Goal: Information Seeking & Learning: Understand process/instructions

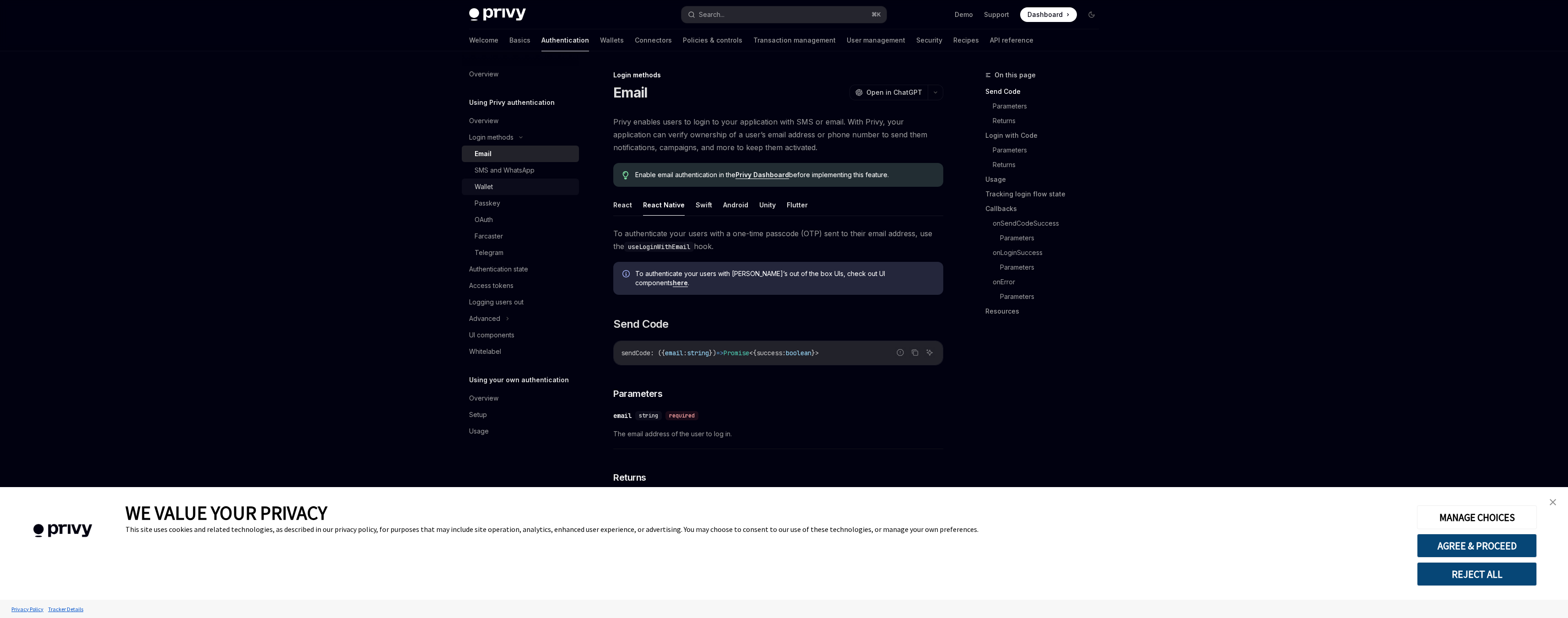
scroll to position [149, 0]
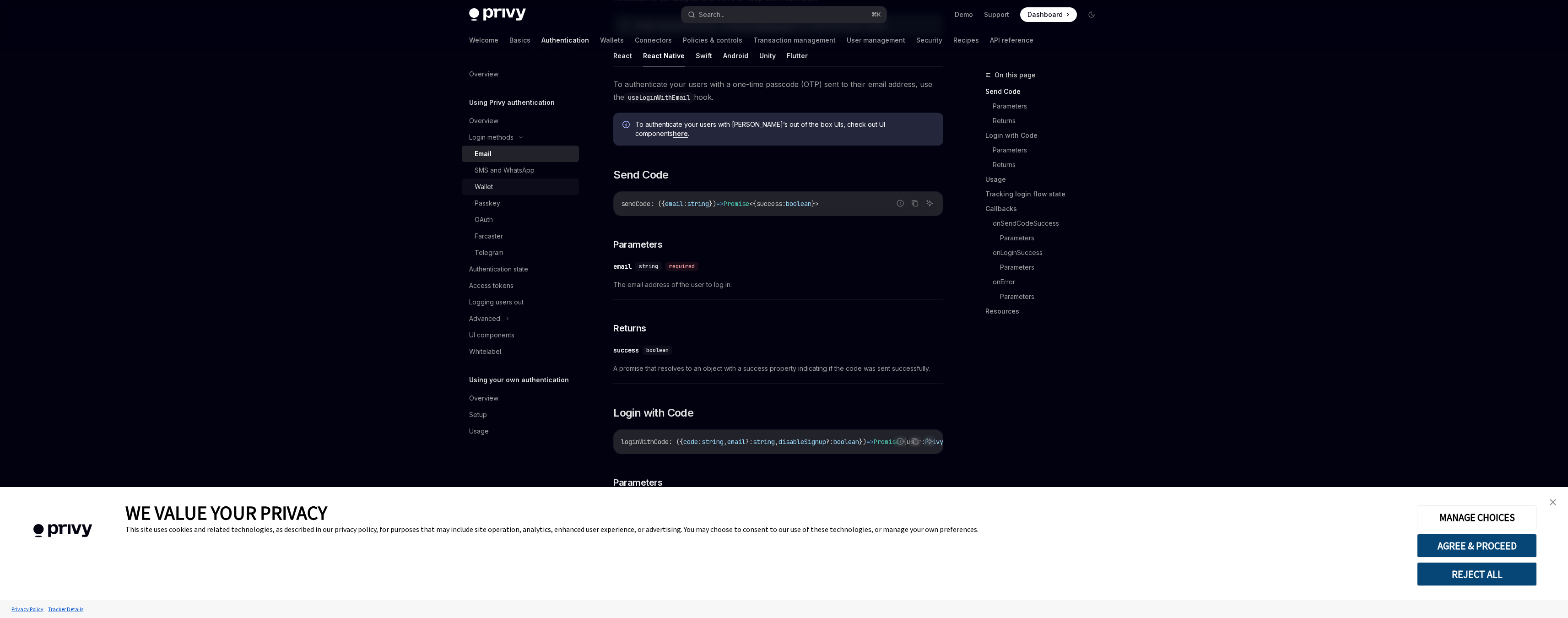
click at [502, 183] on div "Wallet" at bounding box center [523, 186] width 99 height 11
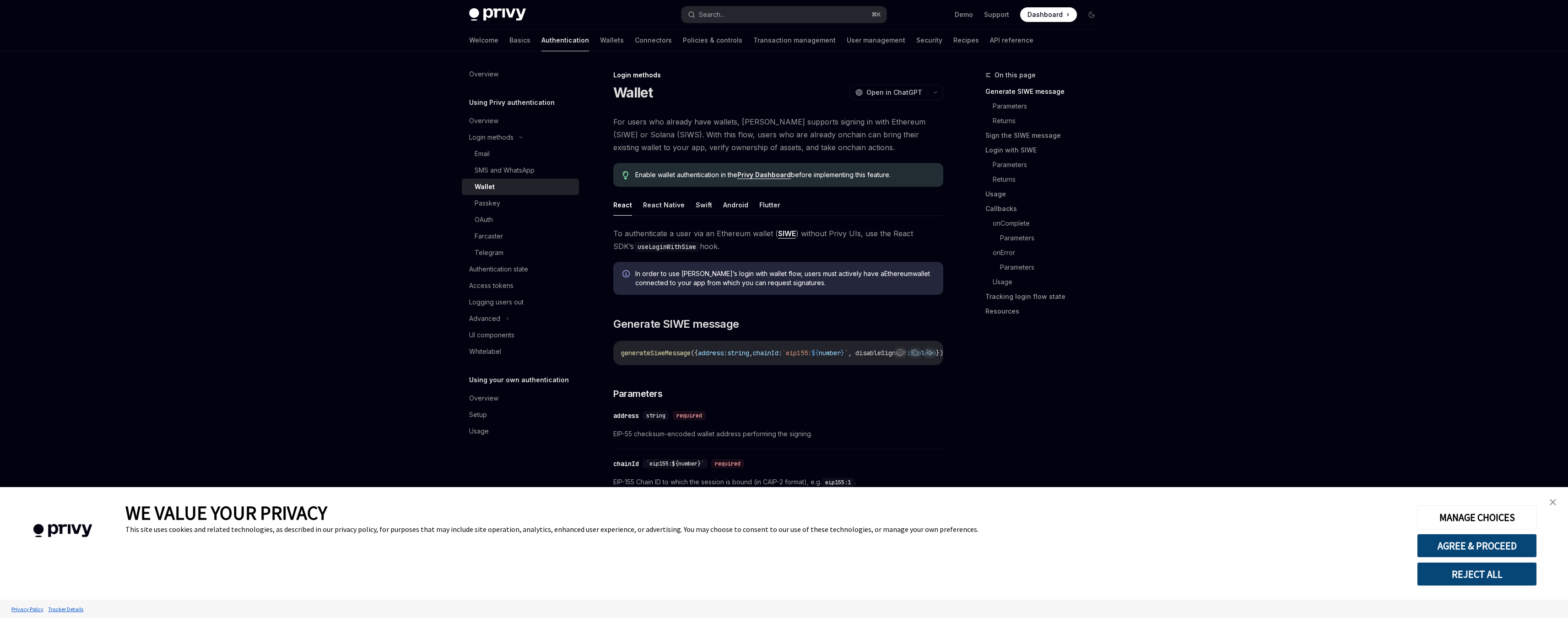
drag, startPoint x: 666, startPoint y: 207, endPoint x: 723, endPoint y: 224, distance: 59.5
click at [684, 208] on ul "React React Native Swift Android Flutter" at bounding box center [778, 204] width 330 height 22
drag, startPoint x: 723, startPoint y: 224, endPoint x: 804, endPoint y: 250, distance: 85.1
click at [666, 202] on button "React Native" at bounding box center [663, 204] width 41 height 22
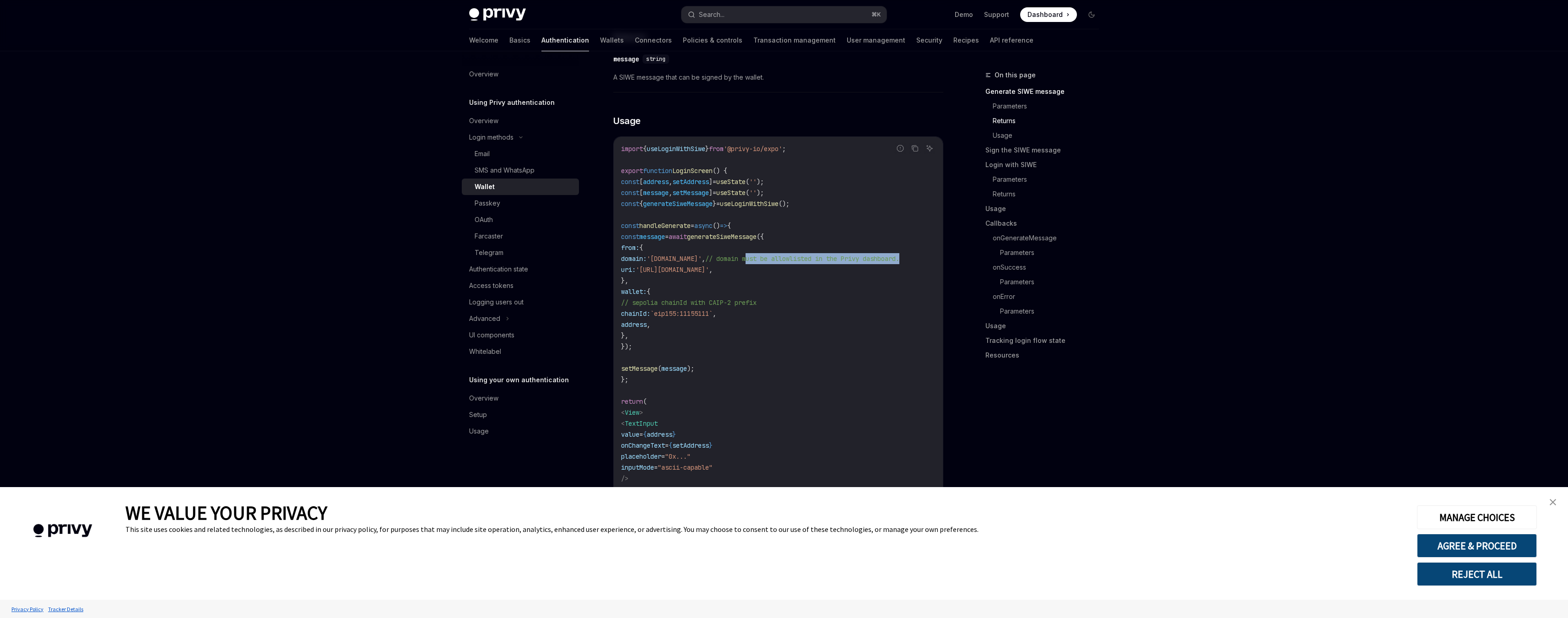
scroll to position [0, 31]
drag, startPoint x: 790, startPoint y: 264, endPoint x: 957, endPoint y: 259, distance: 167.1
click at [792, 313] on code "import { useLoginWithSiwe } from '@privy-io/expo' ; export function LoginScreen…" at bounding box center [778, 352] width 314 height 417
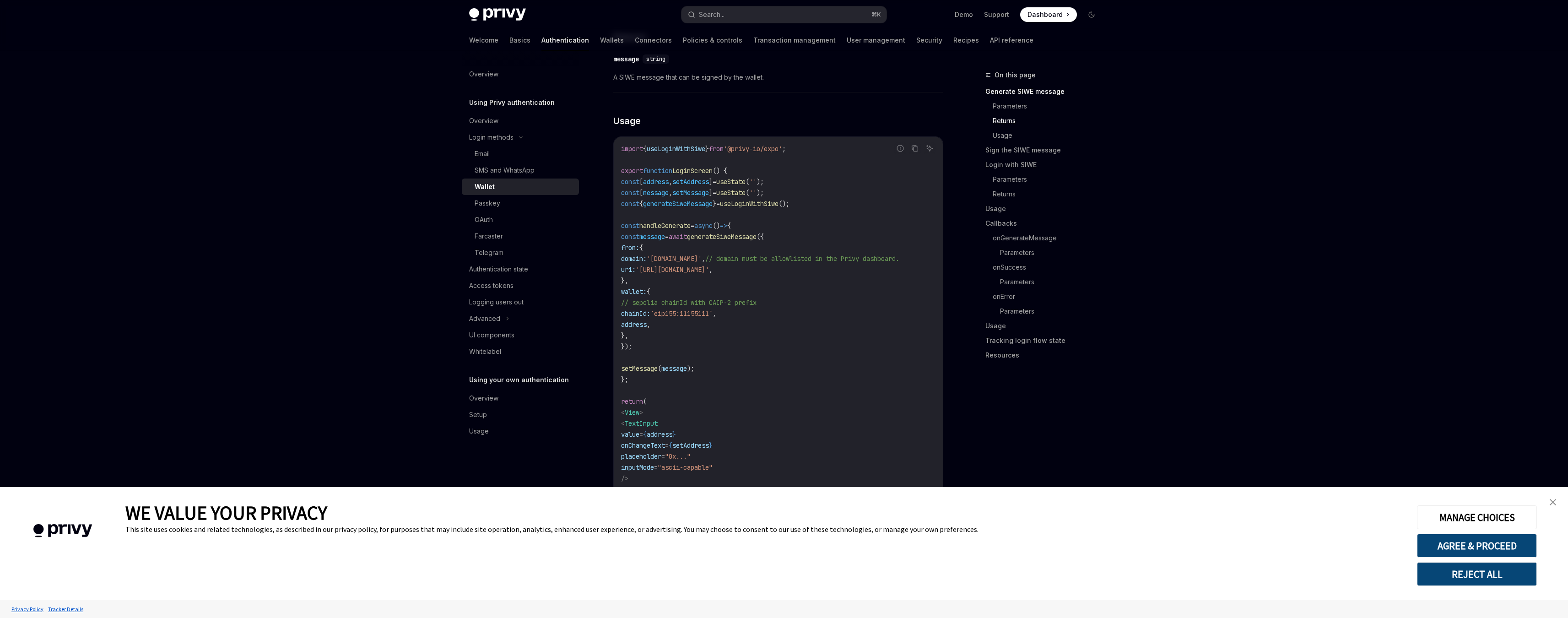
drag, startPoint x: 714, startPoint y: 347, endPoint x: 597, endPoint y: 335, distance: 117.6
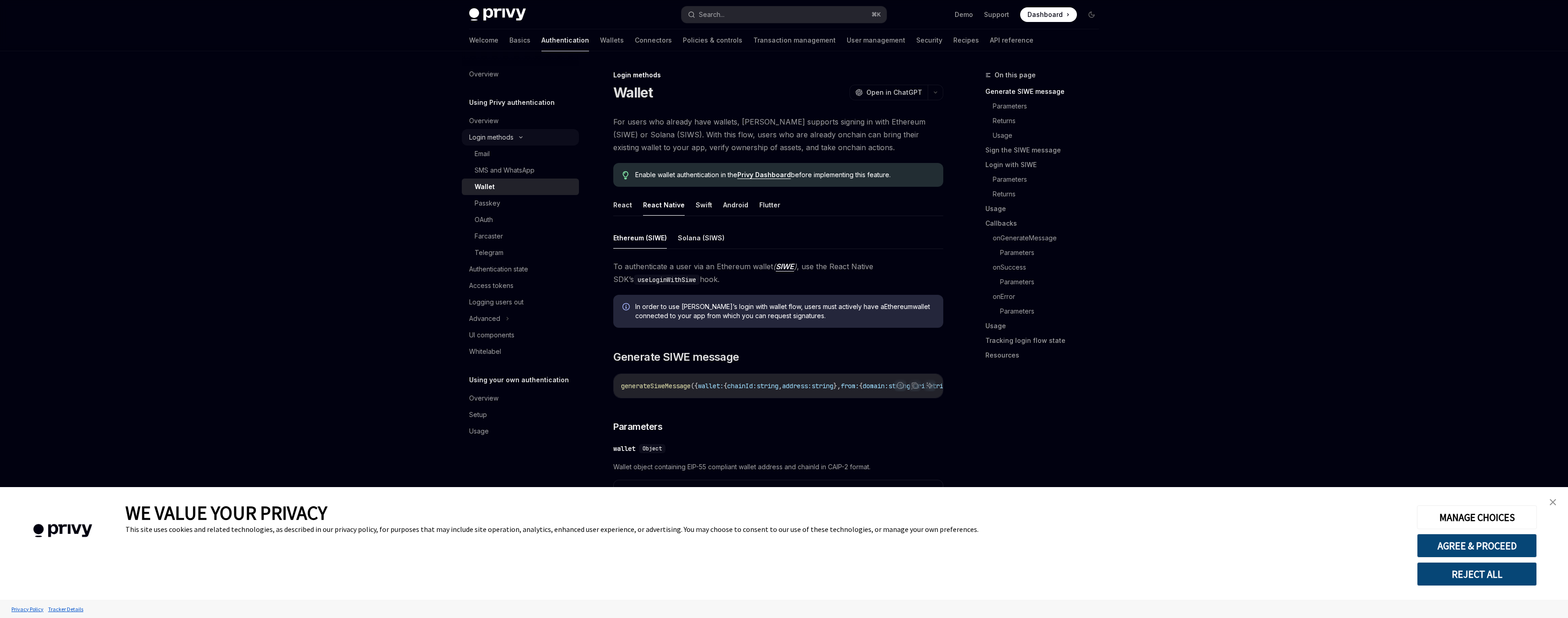
click at [488, 135] on div "Login methods" at bounding box center [491, 137] width 44 height 11
click at [510, 39] on link "Basics" at bounding box center [520, 40] width 21 height 22
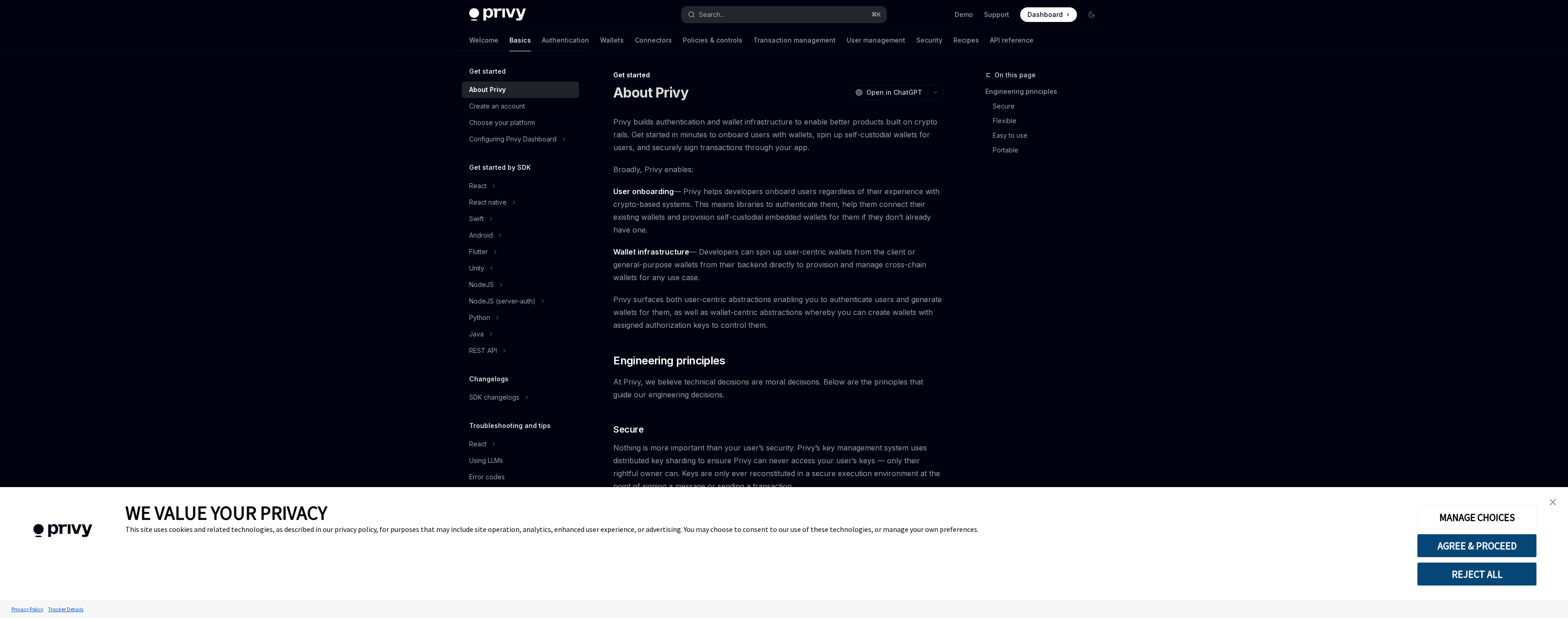
type textarea "*"
click at [495, 205] on div "React native" at bounding box center [488, 202] width 38 height 11
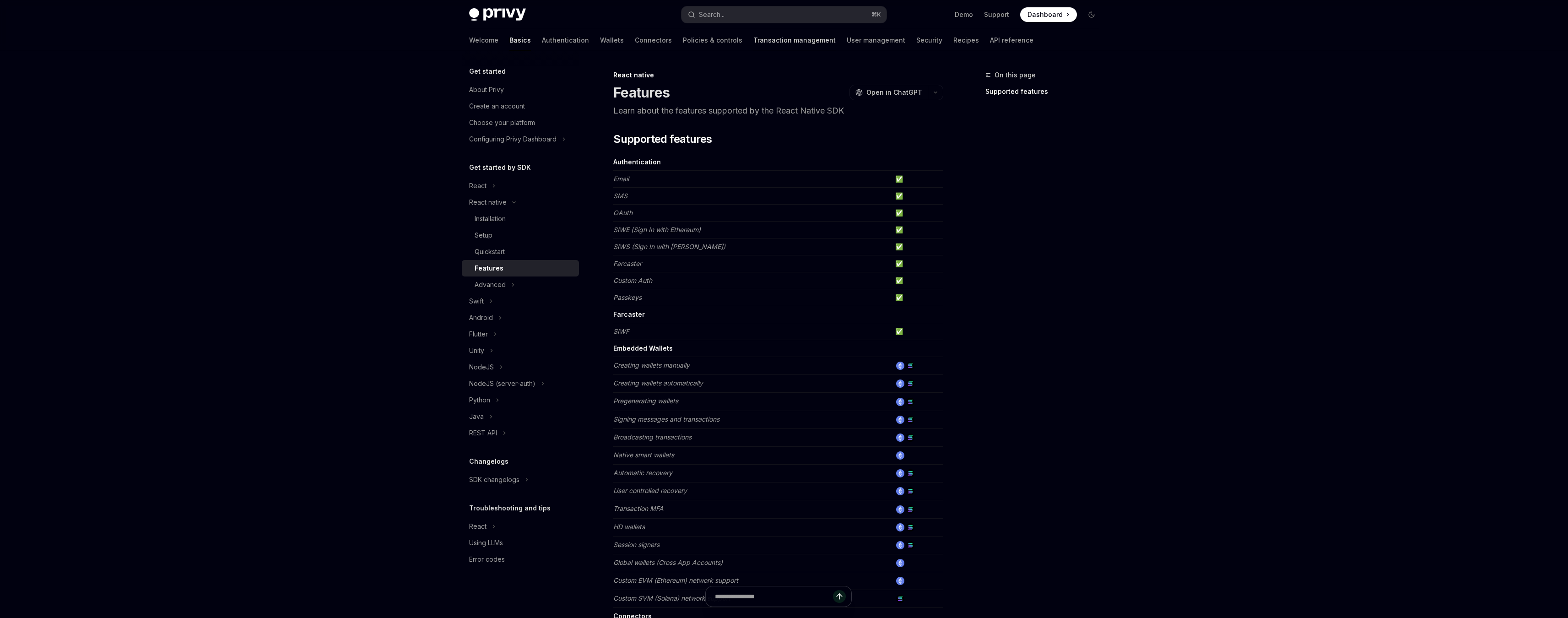
click at [754, 46] on link "Transaction management" at bounding box center [795, 40] width 83 height 22
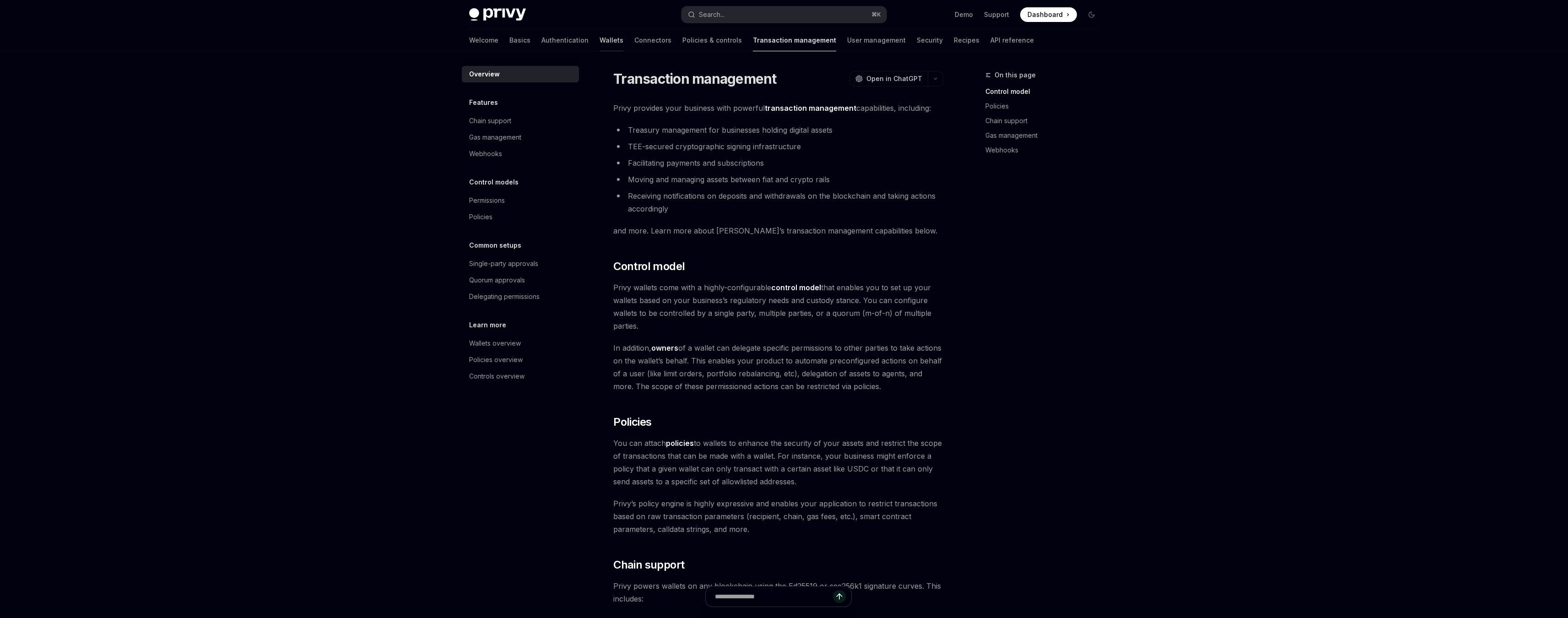
click at [599, 41] on link "Wallets" at bounding box center [611, 40] width 24 height 22
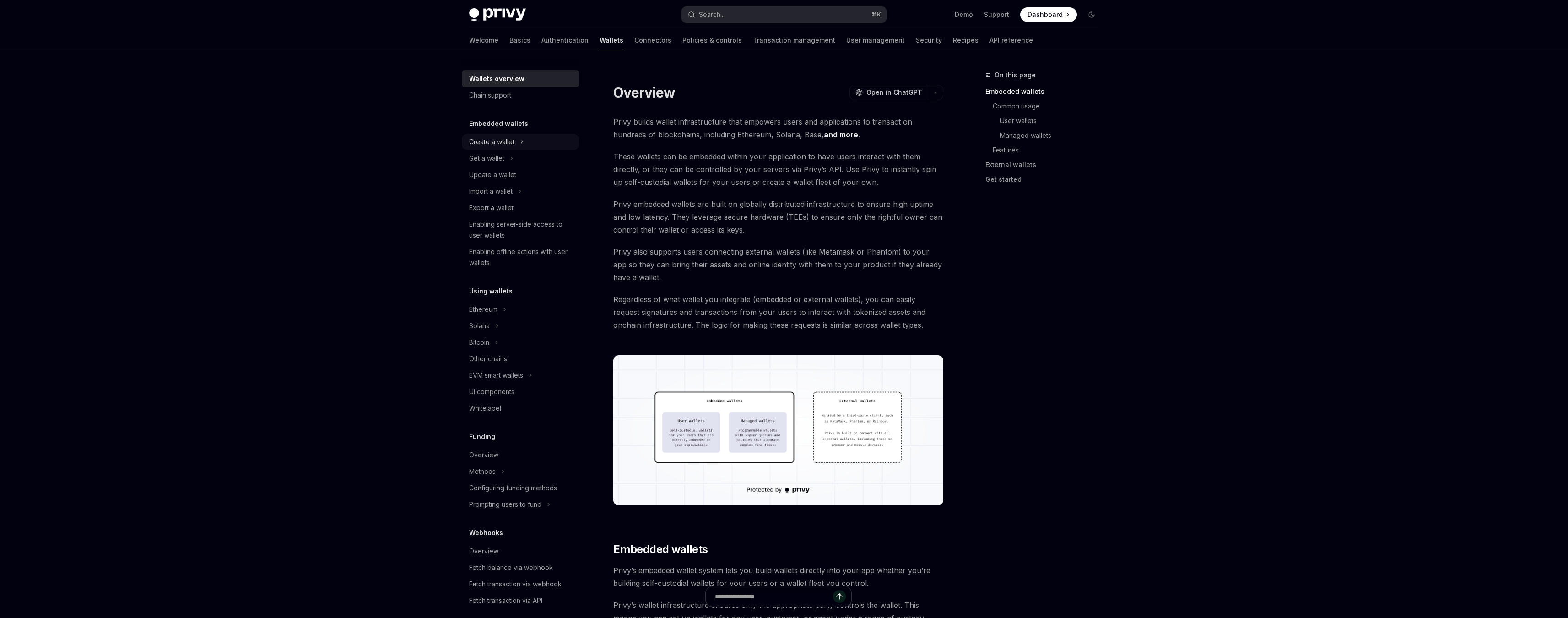
click at [502, 138] on div "Create a wallet" at bounding box center [492, 141] width 45 height 11
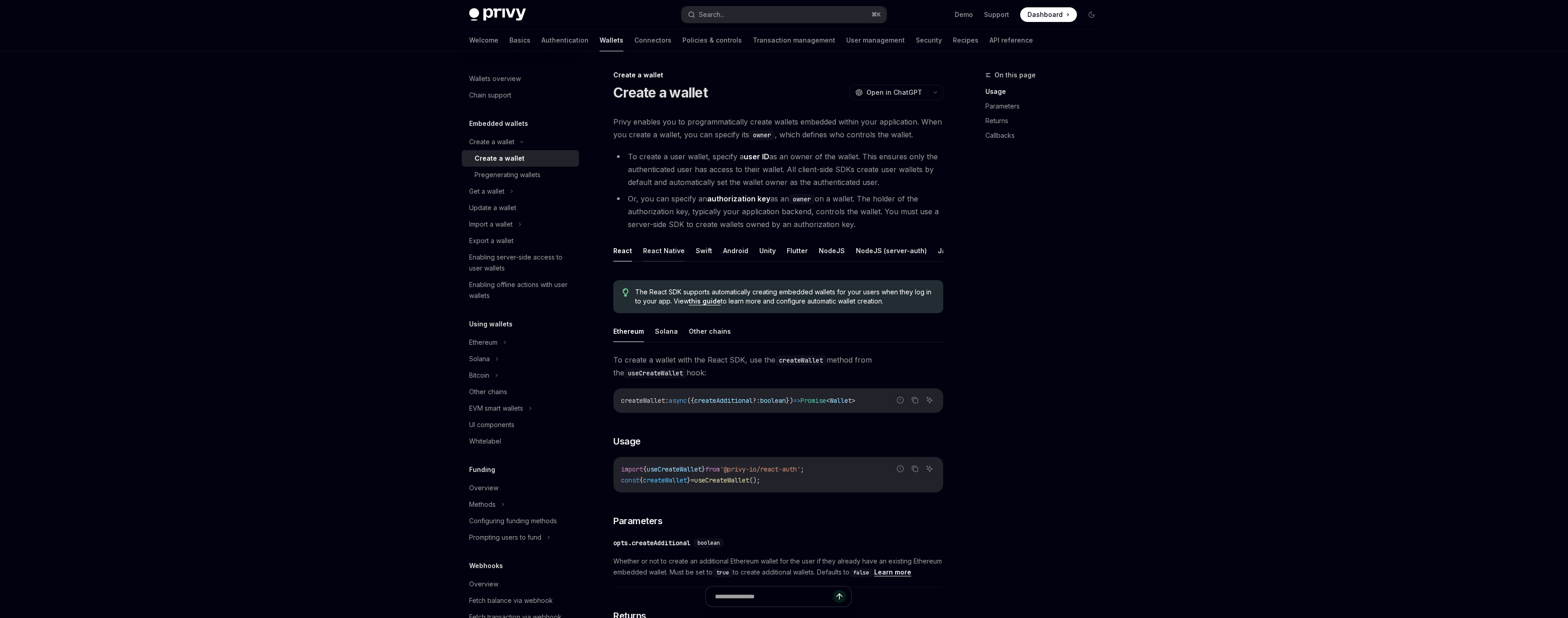
click at [651, 248] on button "React Native" at bounding box center [663, 250] width 41 height 22
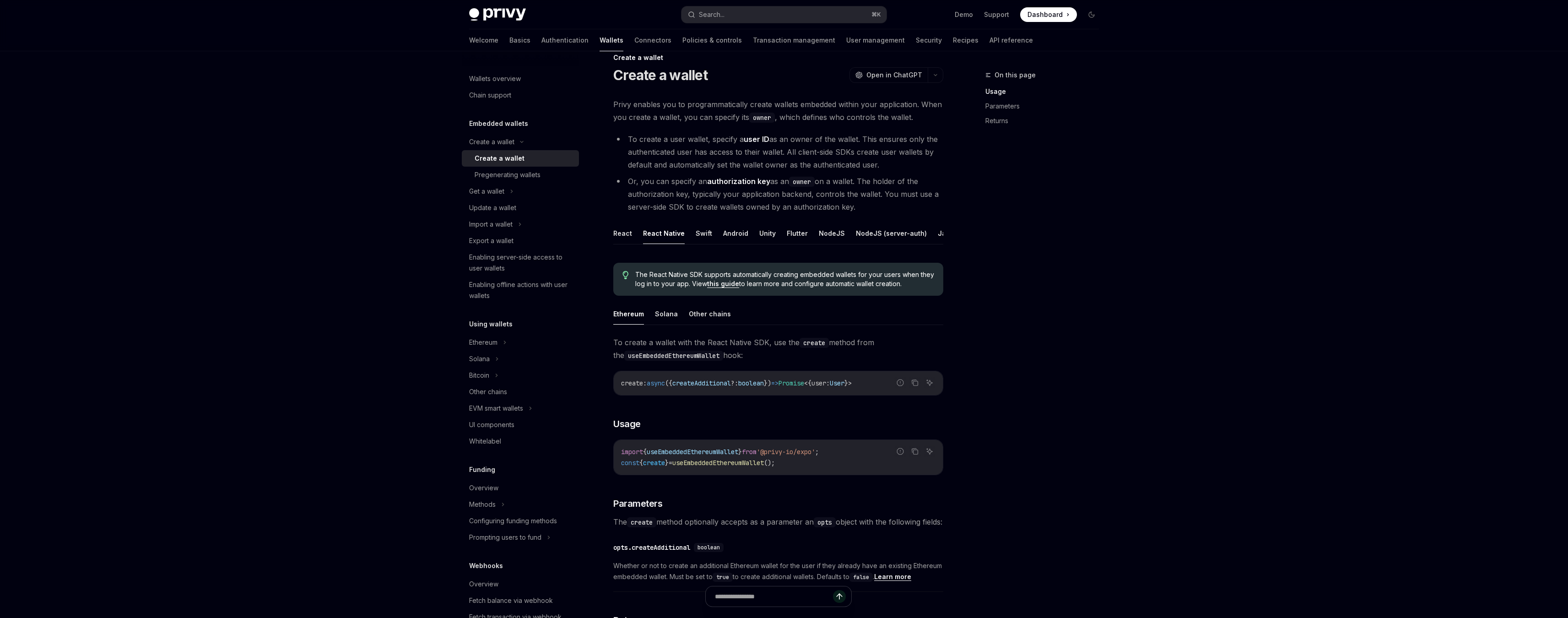
scroll to position [32, 0]
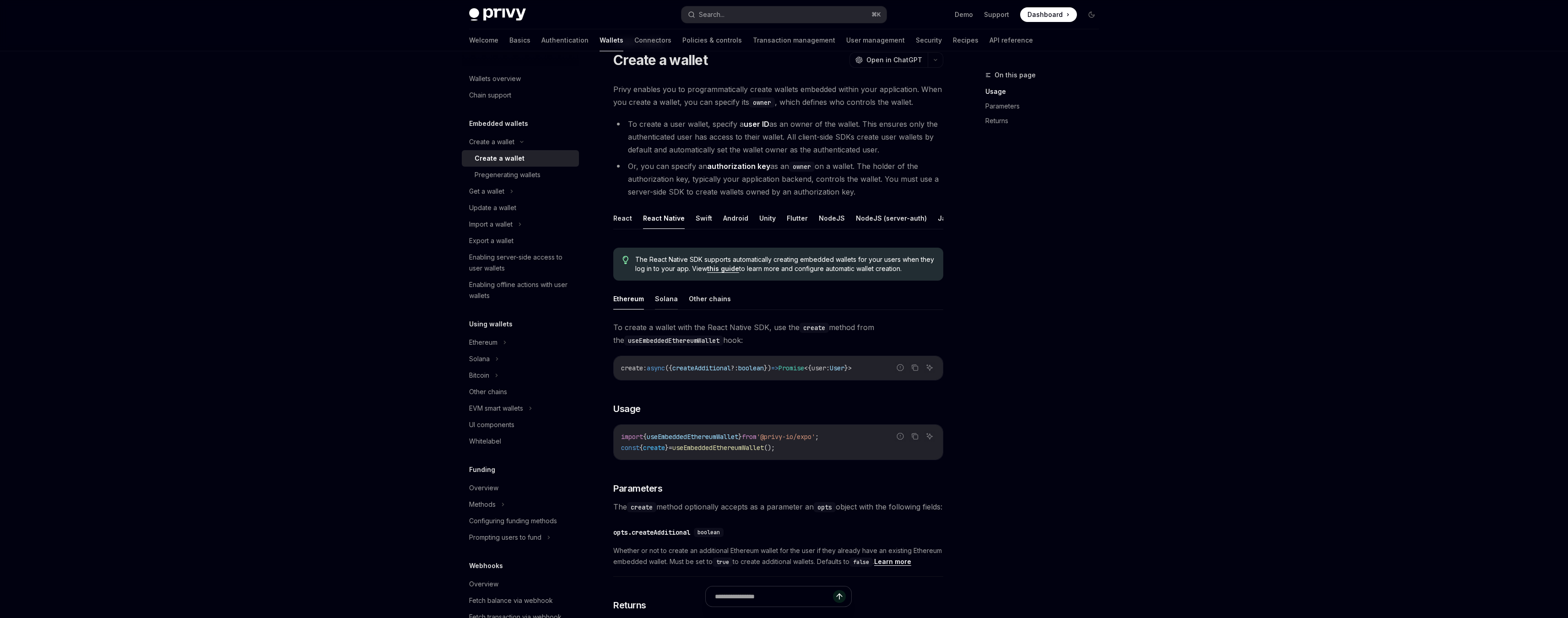
click at [665, 302] on button "Solana" at bounding box center [666, 298] width 23 height 22
click at [620, 303] on button "Ethereum" at bounding box center [629, 298] width 31 height 22
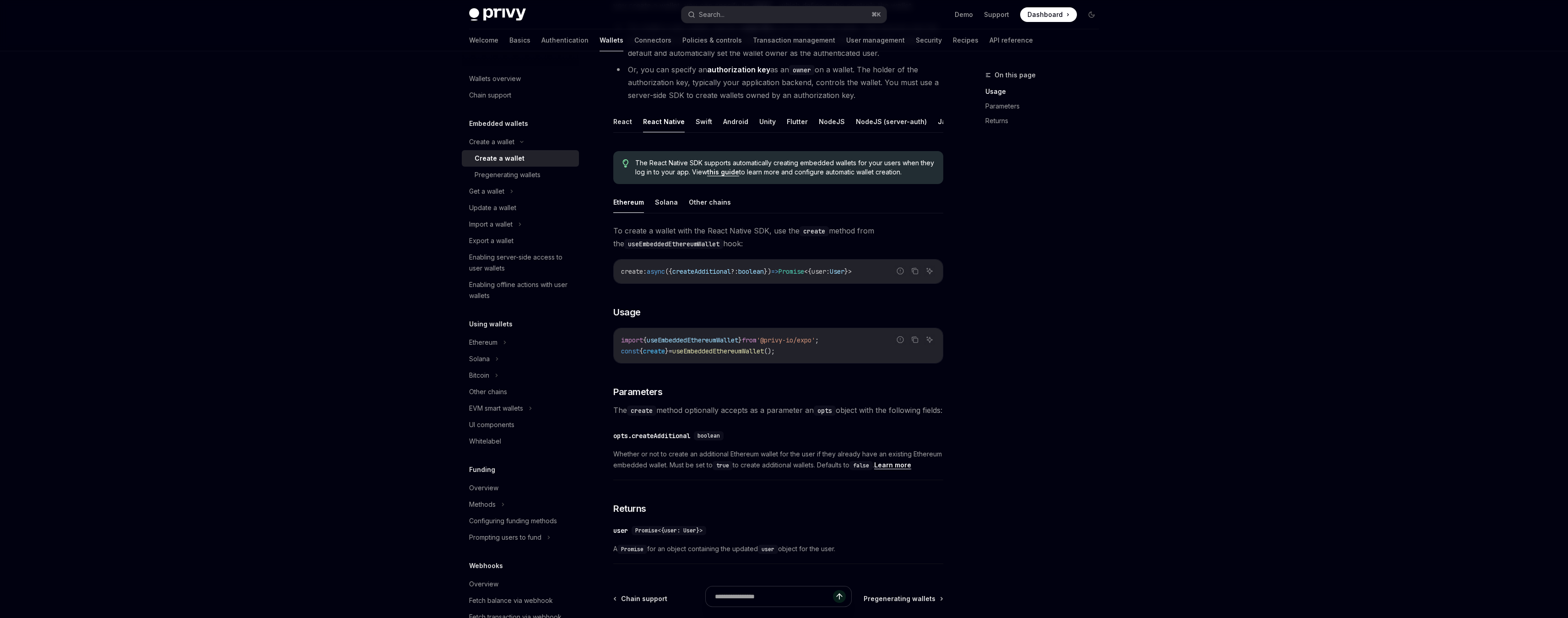
scroll to position [135, 0]
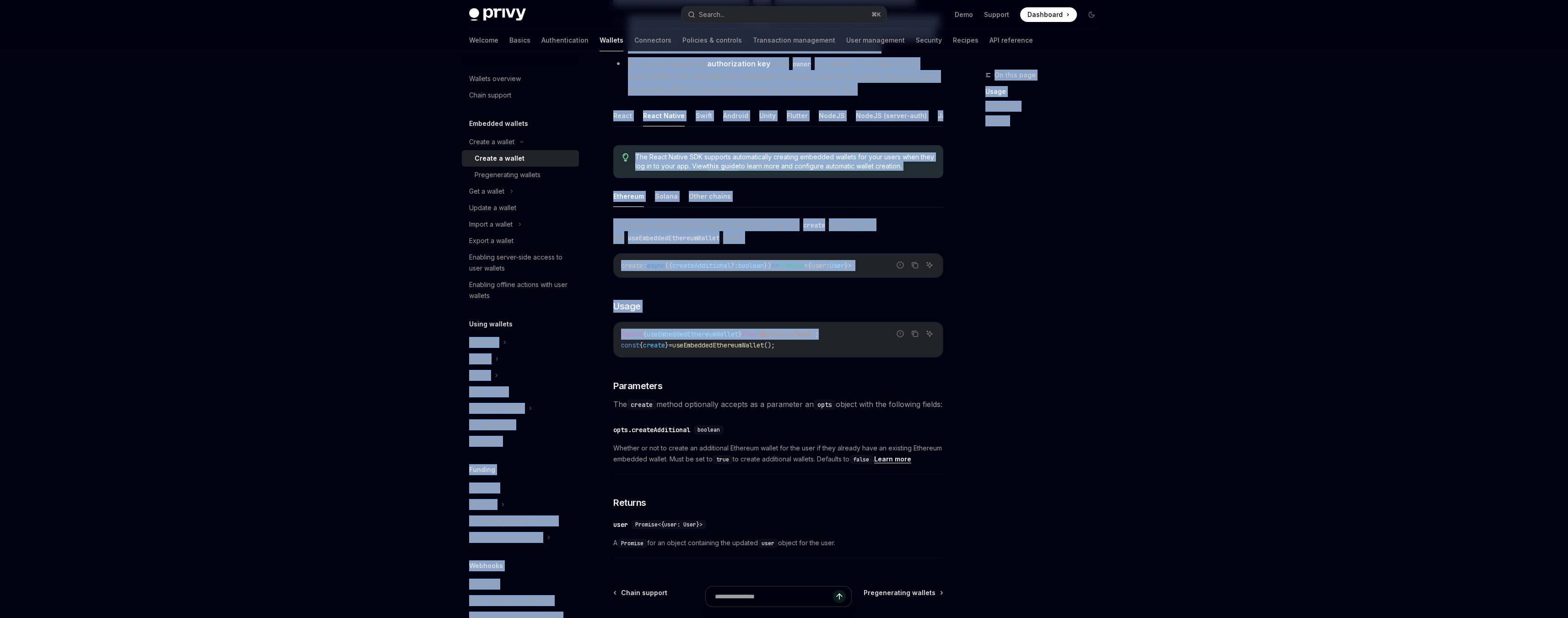
drag, startPoint x: 852, startPoint y: 338, endPoint x: 593, endPoint y: 320, distance: 259.6
click at [593, 320] on div "Wallets overview Chain support Embedded wallets Create a wallet Create a wallet…" at bounding box center [784, 314] width 674 height 794
click at [790, 338] on span "'@privy-io/expo'" at bounding box center [786, 334] width 59 height 8
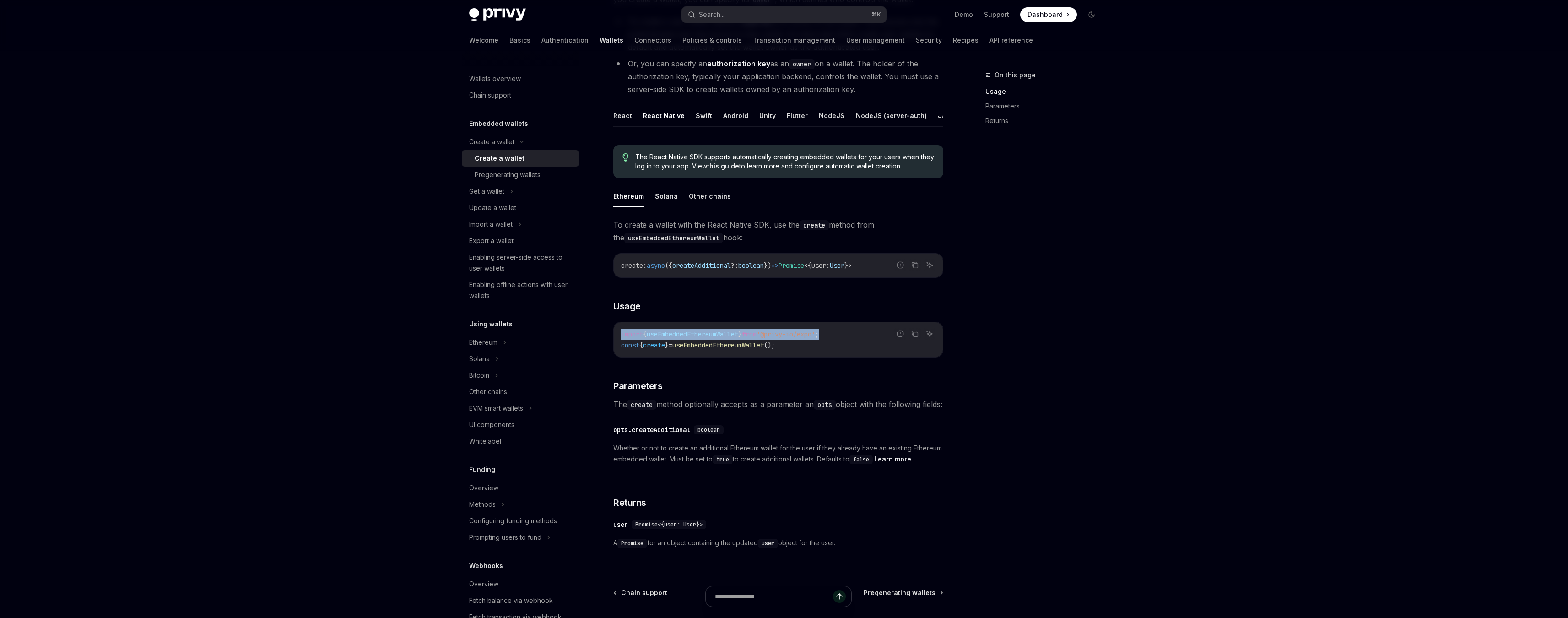
drag, startPoint x: 848, startPoint y: 344, endPoint x: 615, endPoint y: 326, distance: 233.7
click at [615, 326] on div "To create a wallet with the React Native SDK, use the create method from the us…" at bounding box center [778, 390] width 330 height 344
copy span "import { useEmbeddedEthereumWallet } from '@privy-io/expo' ;"
click at [707, 338] on span "useEmbeddedEthereumWallet" at bounding box center [693, 334] width 92 height 8
drag, startPoint x: 808, startPoint y: 349, endPoint x: 615, endPoint y: 350, distance: 193.0
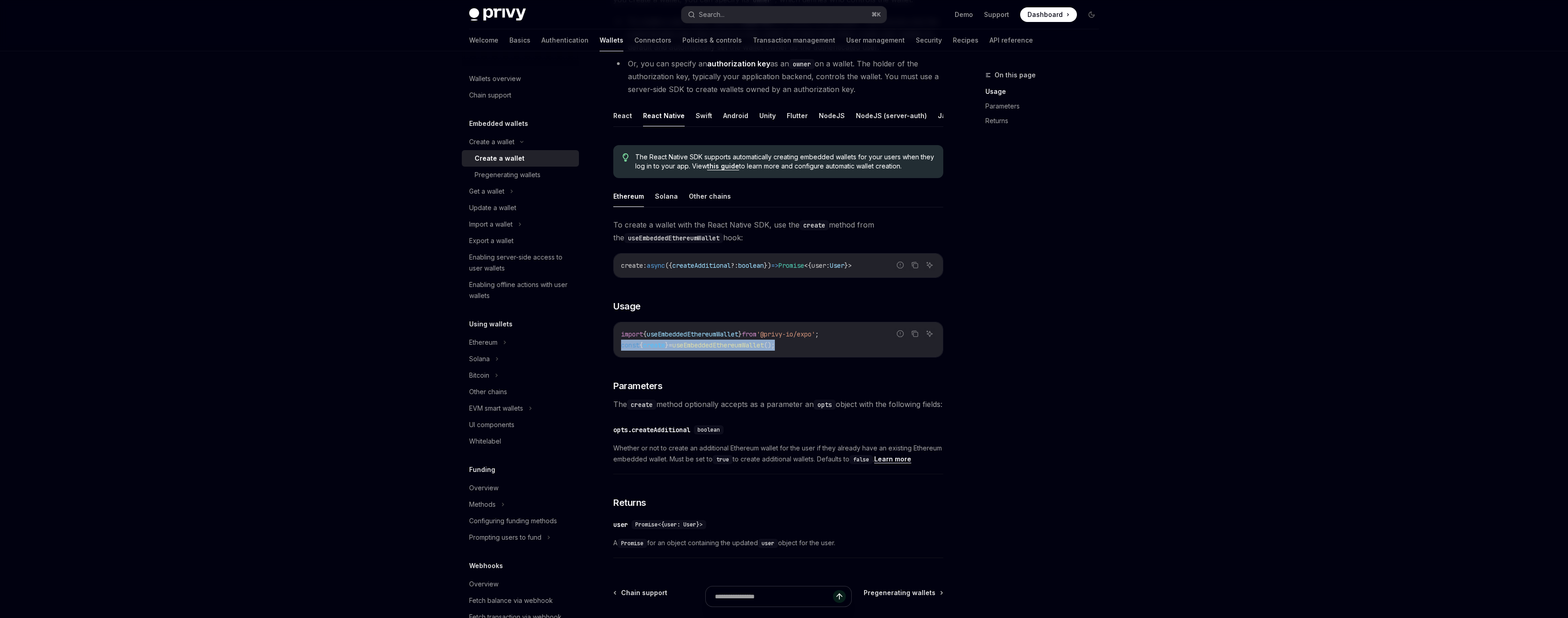
click at [615, 350] on div "import { useEmbeddedEthereumWallet } from '@privy-io/expo' ; const { create } =…" at bounding box center [778, 340] width 329 height 35
copy span "const { create } = useEmbeddedEthereumWallet ();"
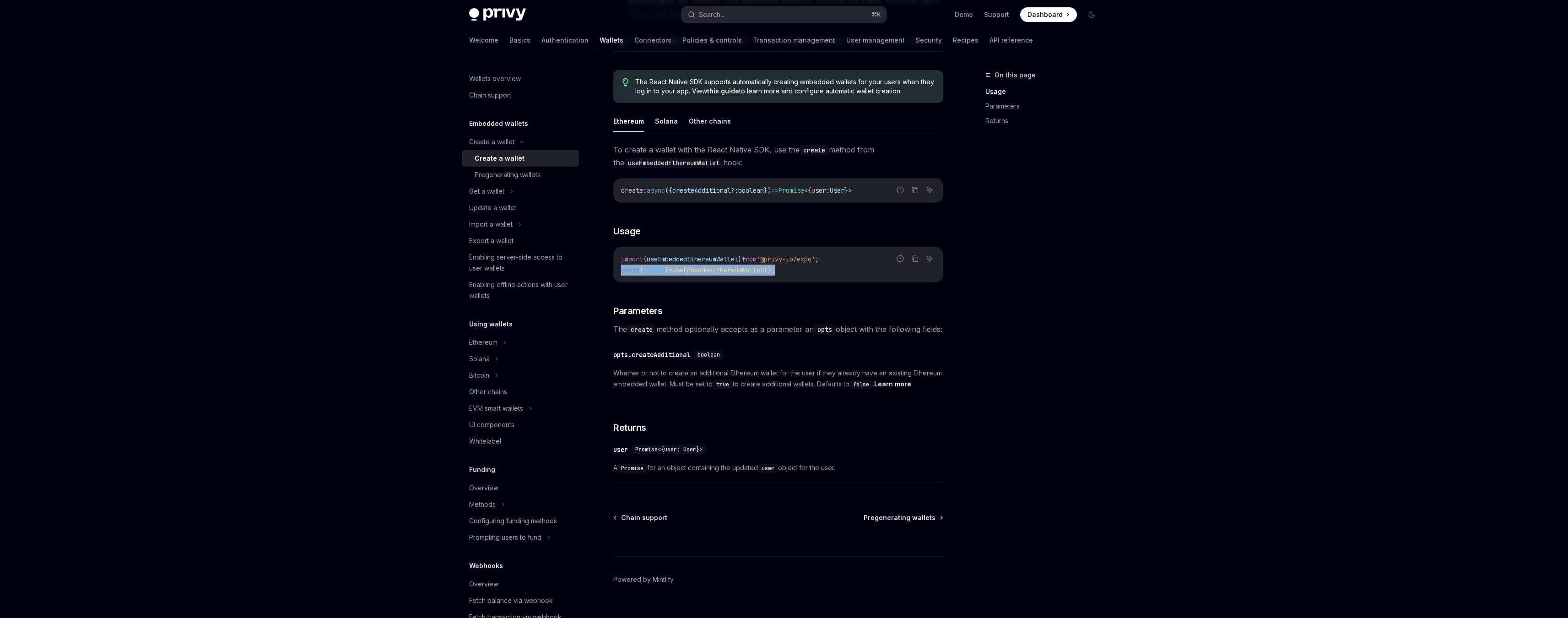
scroll to position [247, 0]
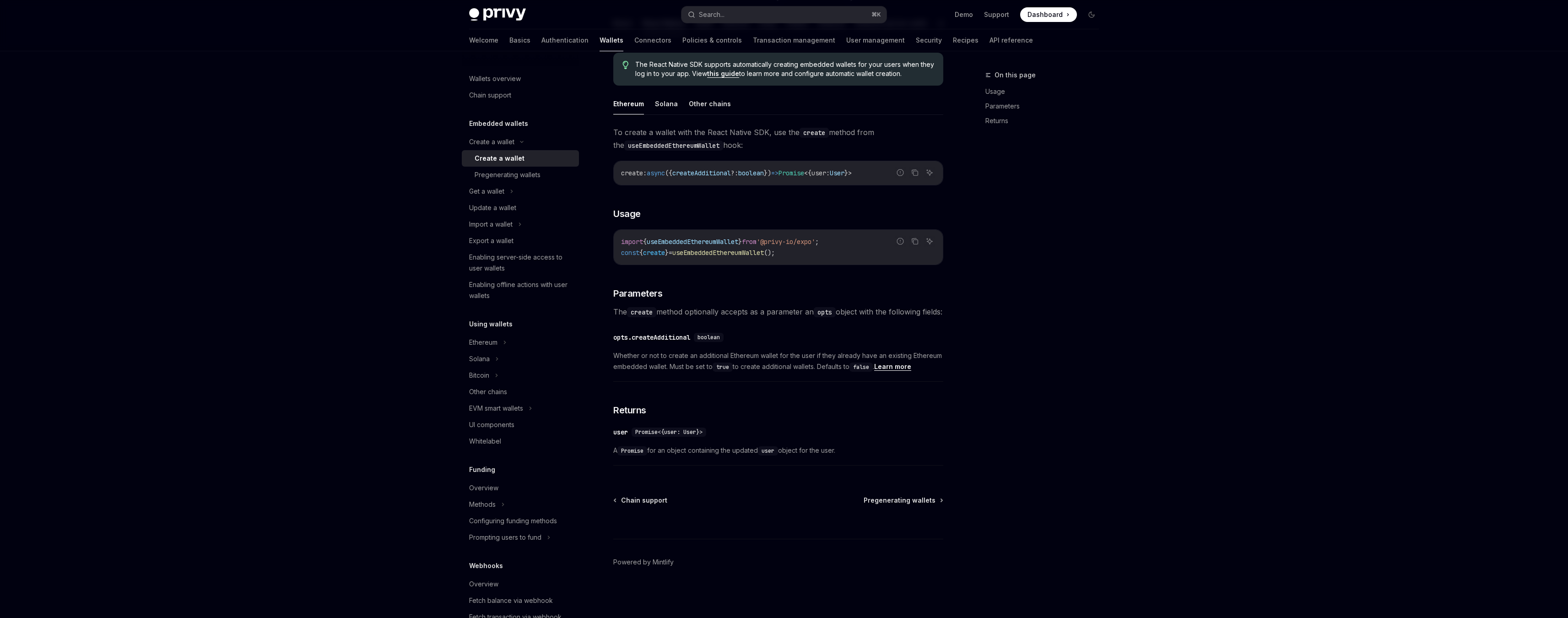
click at [335, 180] on div "Privy Docs home page Search... ⌘ K Demo Support Dashboard Dashboard Search... N…" at bounding box center [784, 195] width 1568 height 845
click at [498, 240] on div "Export a wallet" at bounding box center [491, 241] width 44 height 11
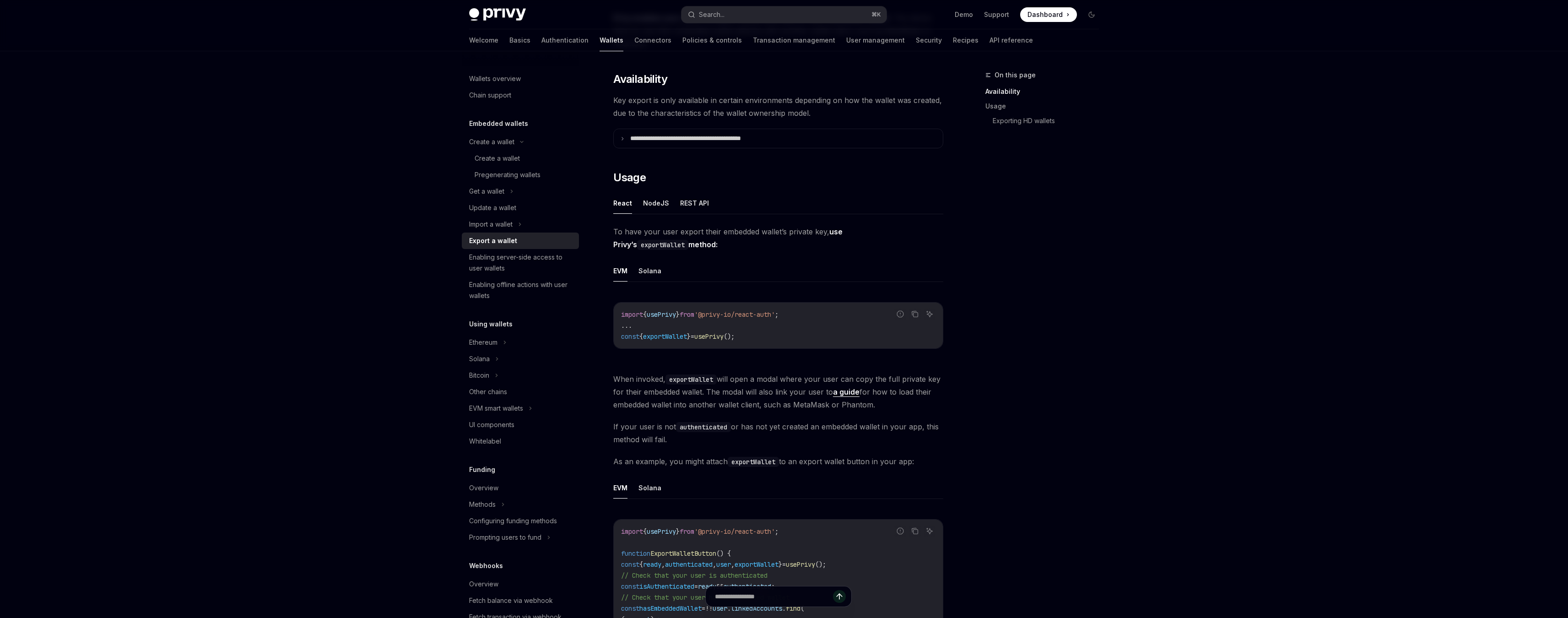
scroll to position [180, 0]
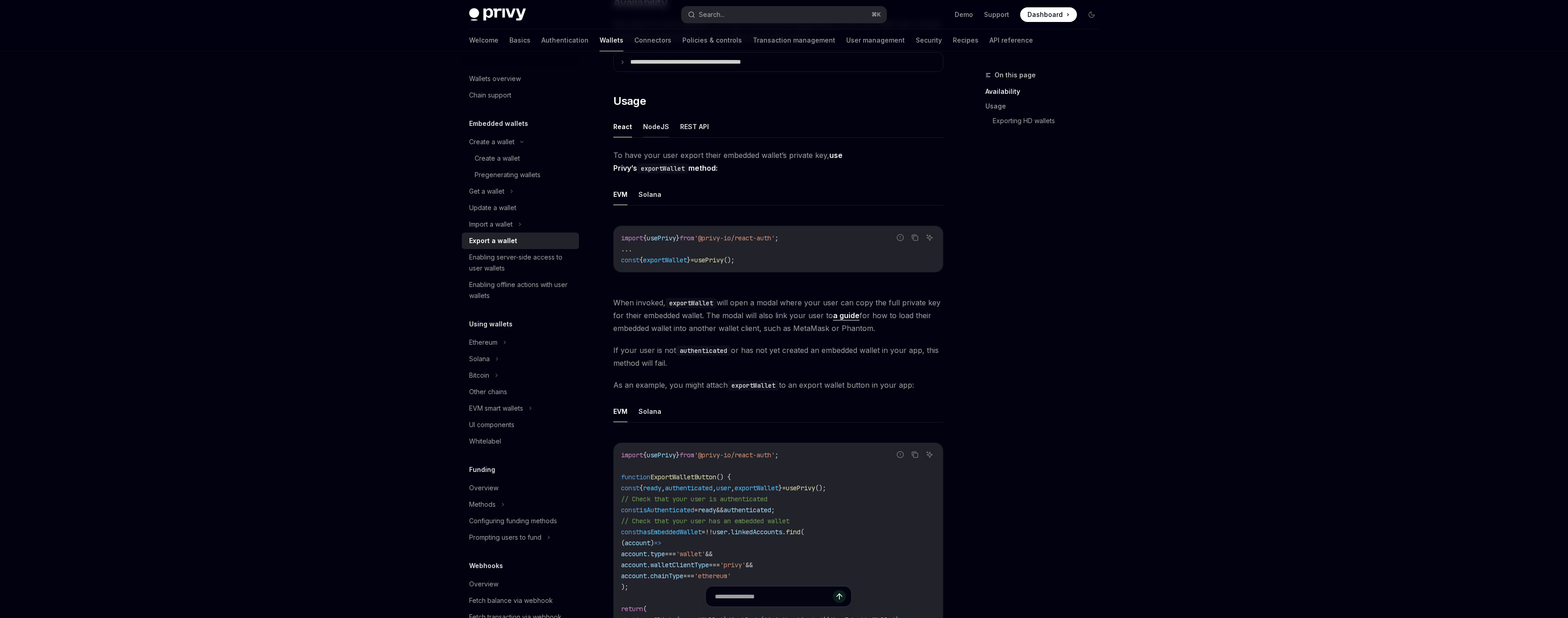
click at [650, 129] on button "NodeJS" at bounding box center [656, 126] width 26 height 22
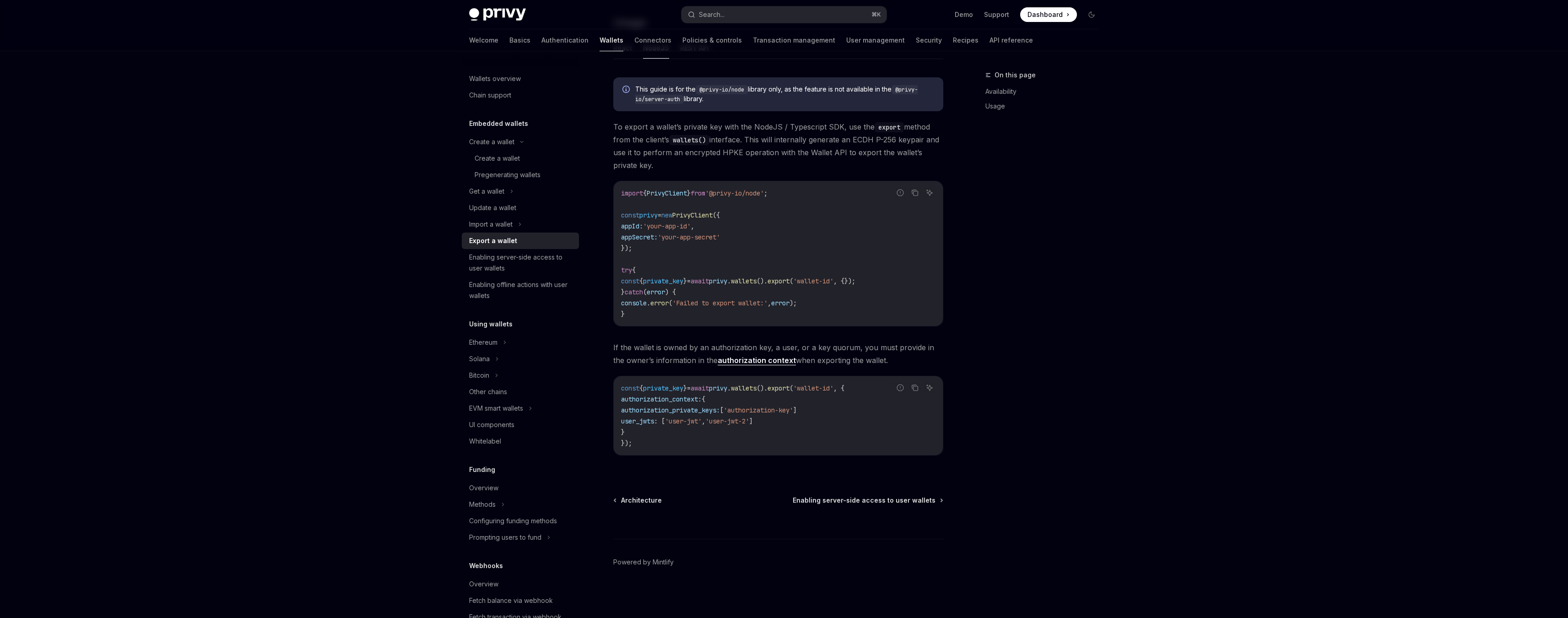
scroll to position [154, 0]
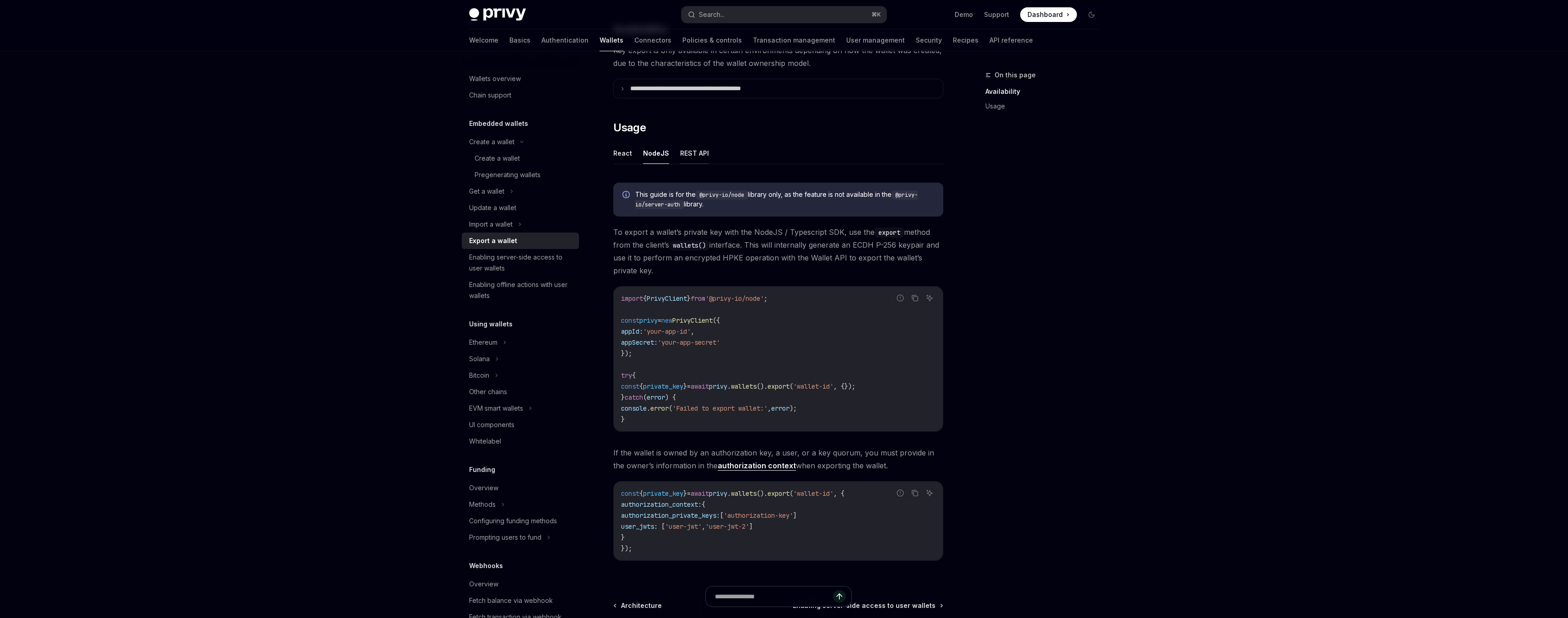
click at [699, 155] on button "REST API" at bounding box center [695, 153] width 29 height 22
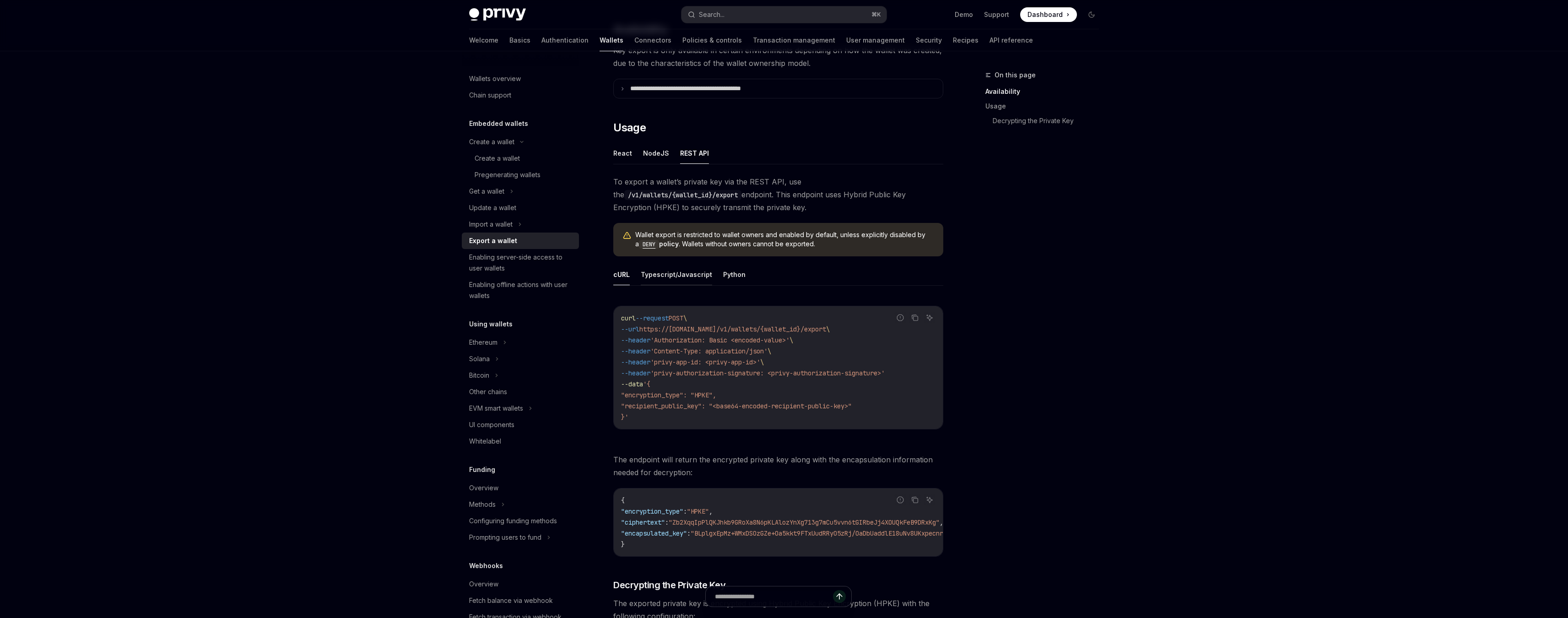
click at [681, 273] on button "Typescript/Javascript" at bounding box center [676, 274] width 71 height 22
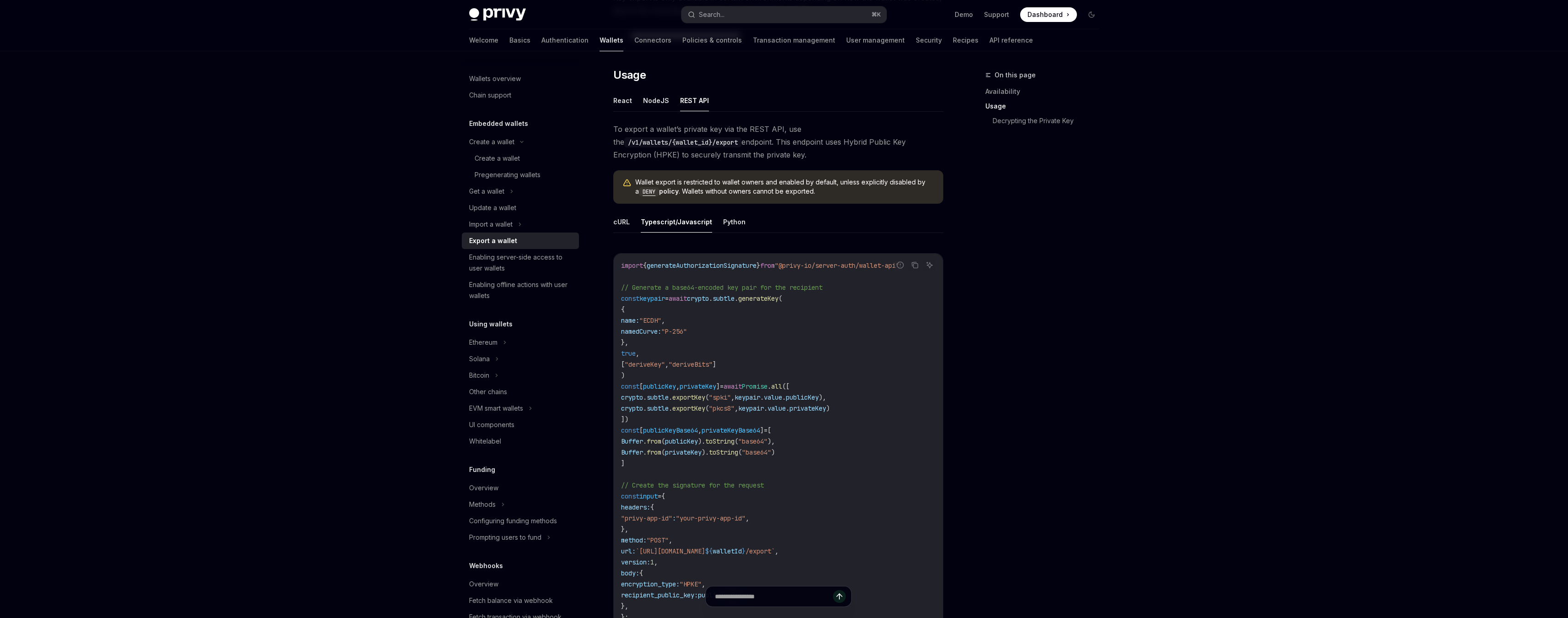
scroll to position [201, 0]
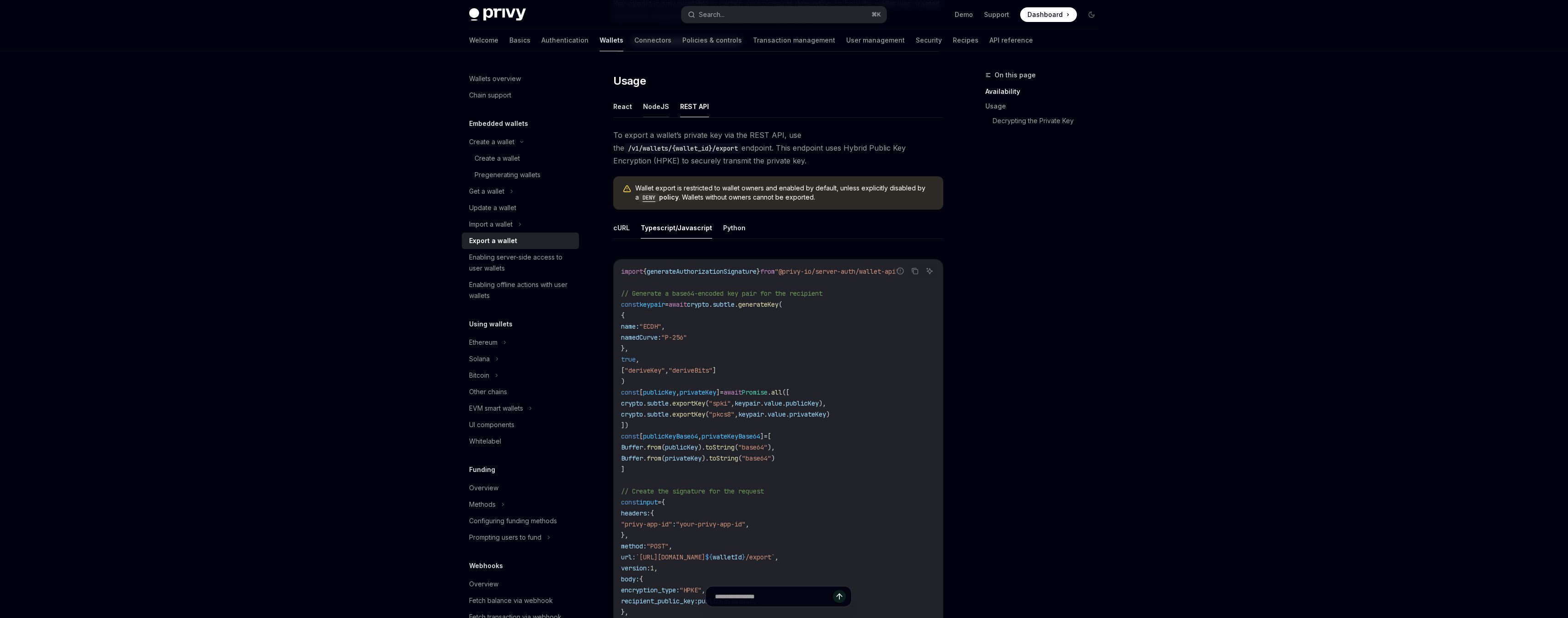
click at [646, 101] on button "NodeJS" at bounding box center [656, 106] width 26 height 22
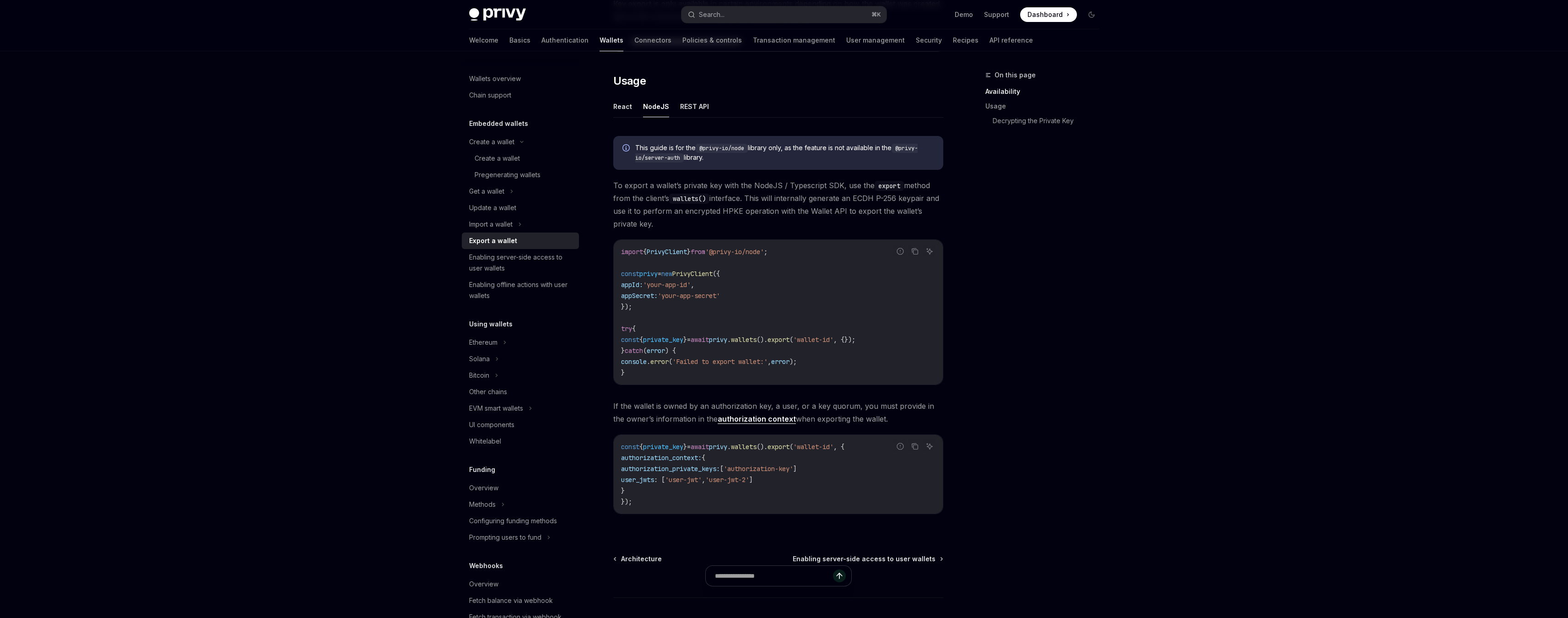
type textarea "*"
